Goal: Book appointment/travel/reservation

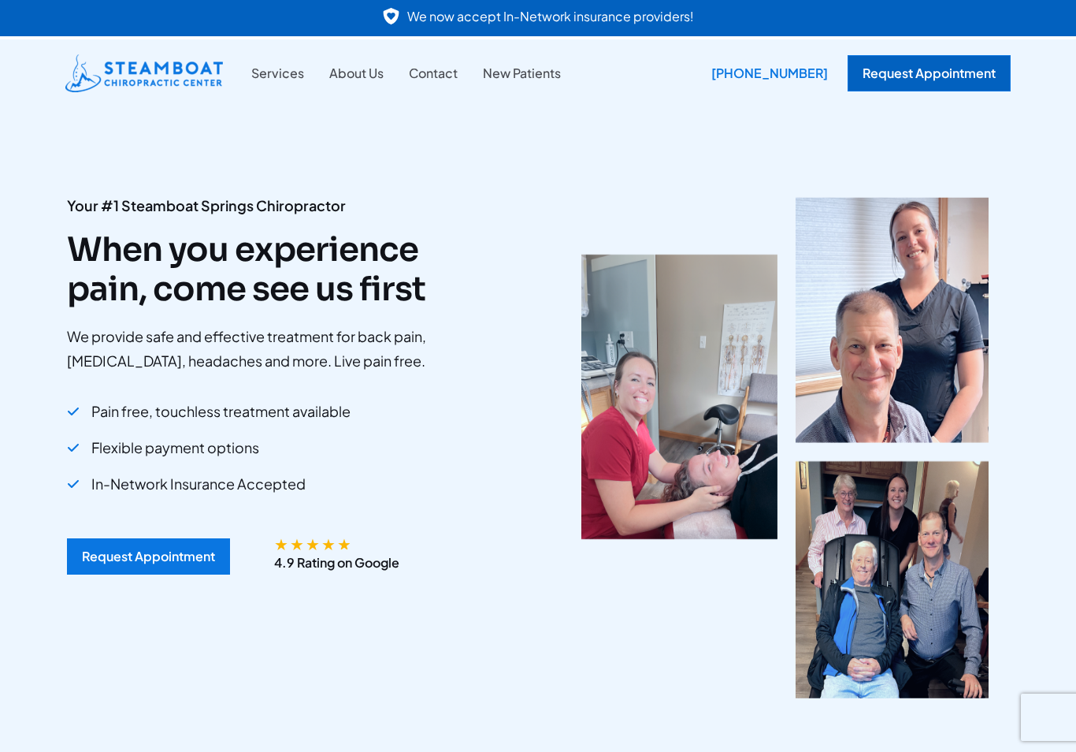
click at [931, 72] on div "Request Appointment" at bounding box center [929, 73] width 163 height 36
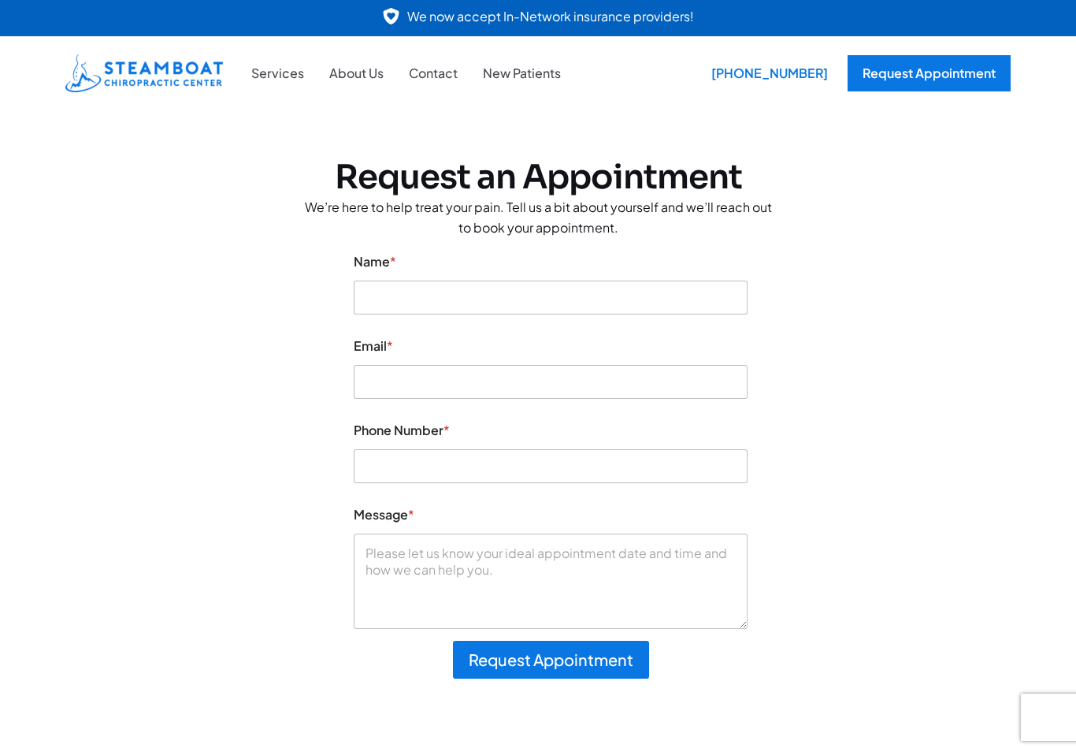
click at [191, 87] on img at bounding box center [144, 73] width 158 height 38
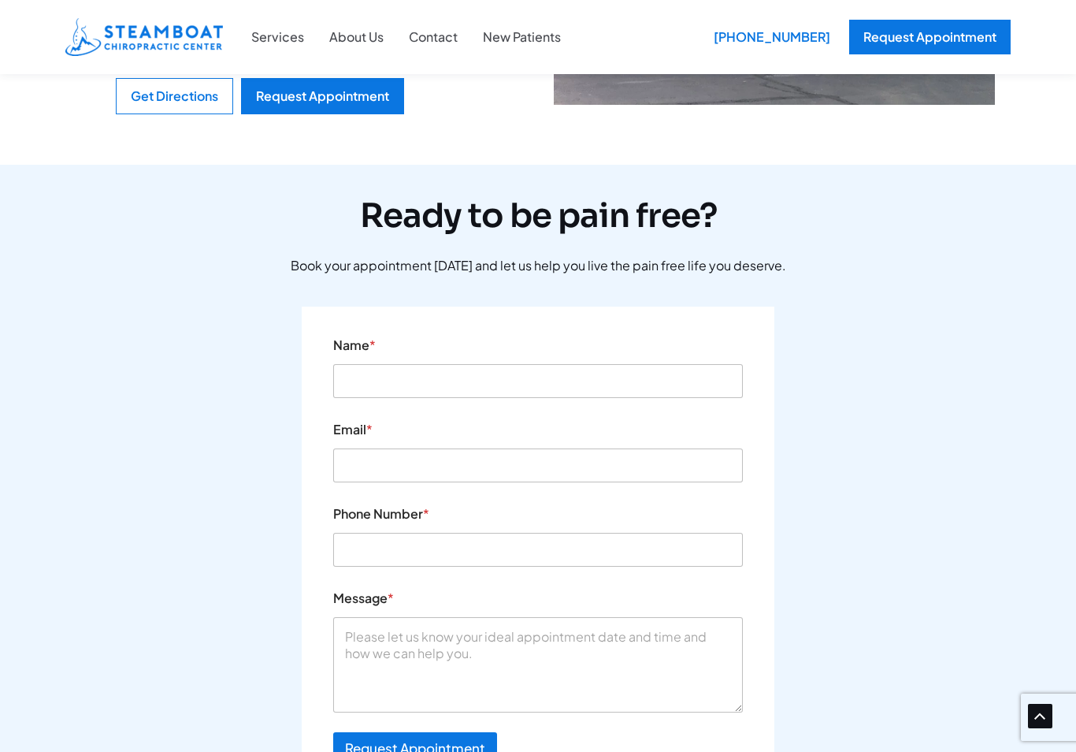
scroll to position [5175, 0]
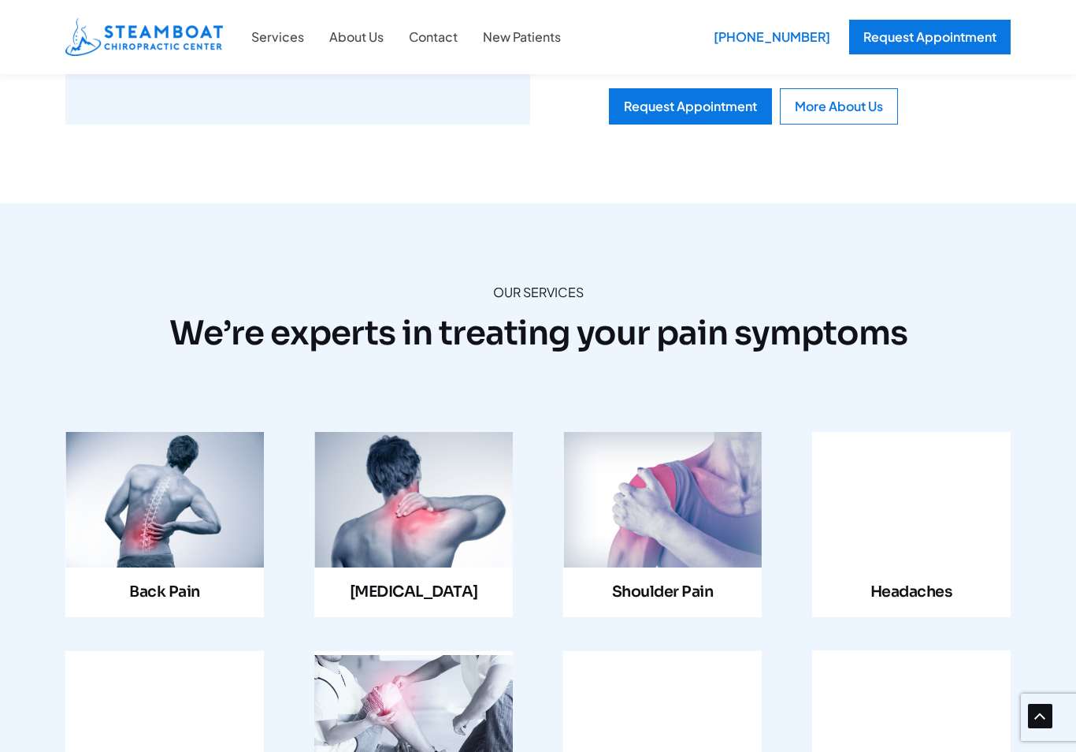
scroll to position [1297, 0]
